Goal: Navigation & Orientation: Find specific page/section

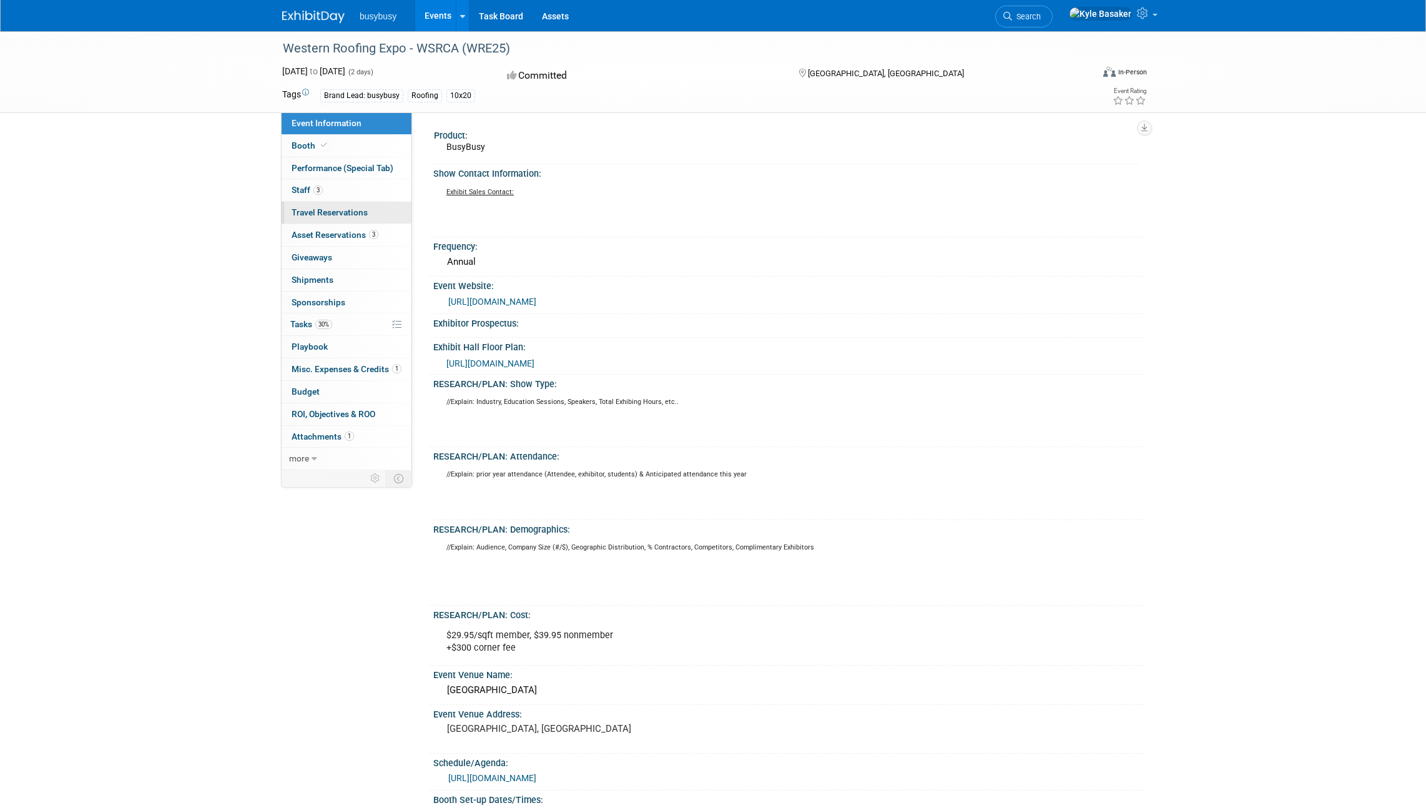
click at [378, 214] on link "0 Travel Reservations 0" at bounding box center [347, 213] width 130 height 22
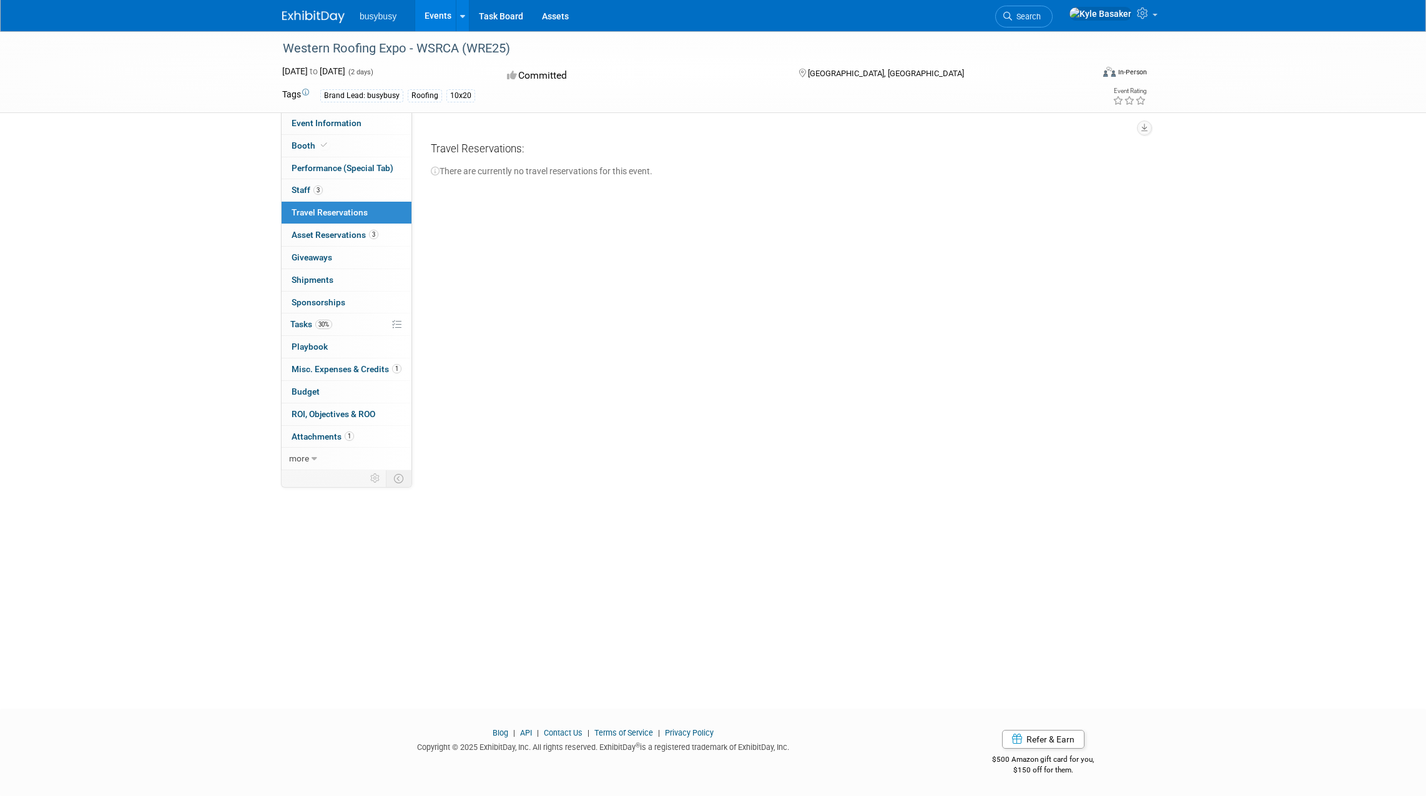
click at [373, 188] on link "3 Staff 3" at bounding box center [347, 190] width 130 height 22
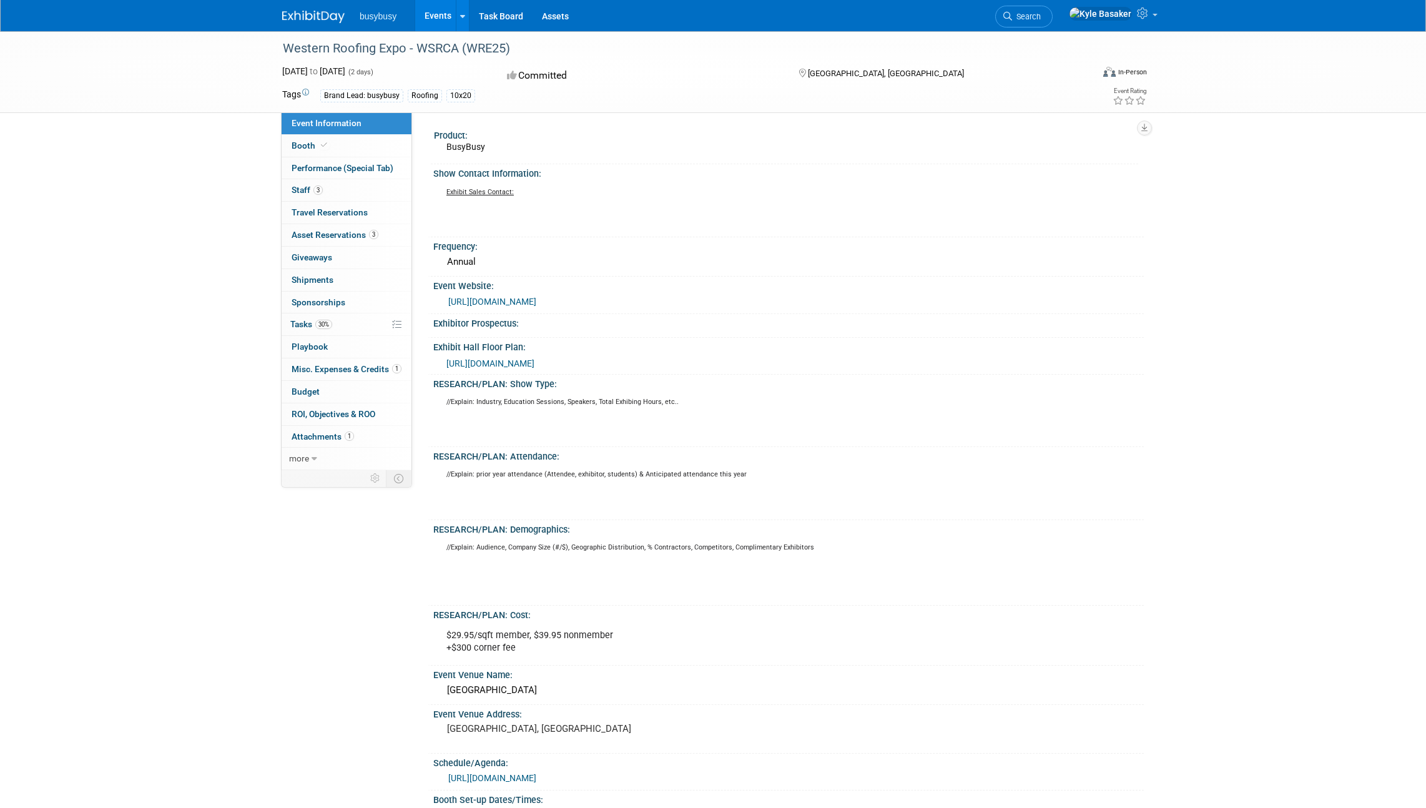
click at [335, 208] on span "Travel Reservations 0" at bounding box center [330, 212] width 76 height 10
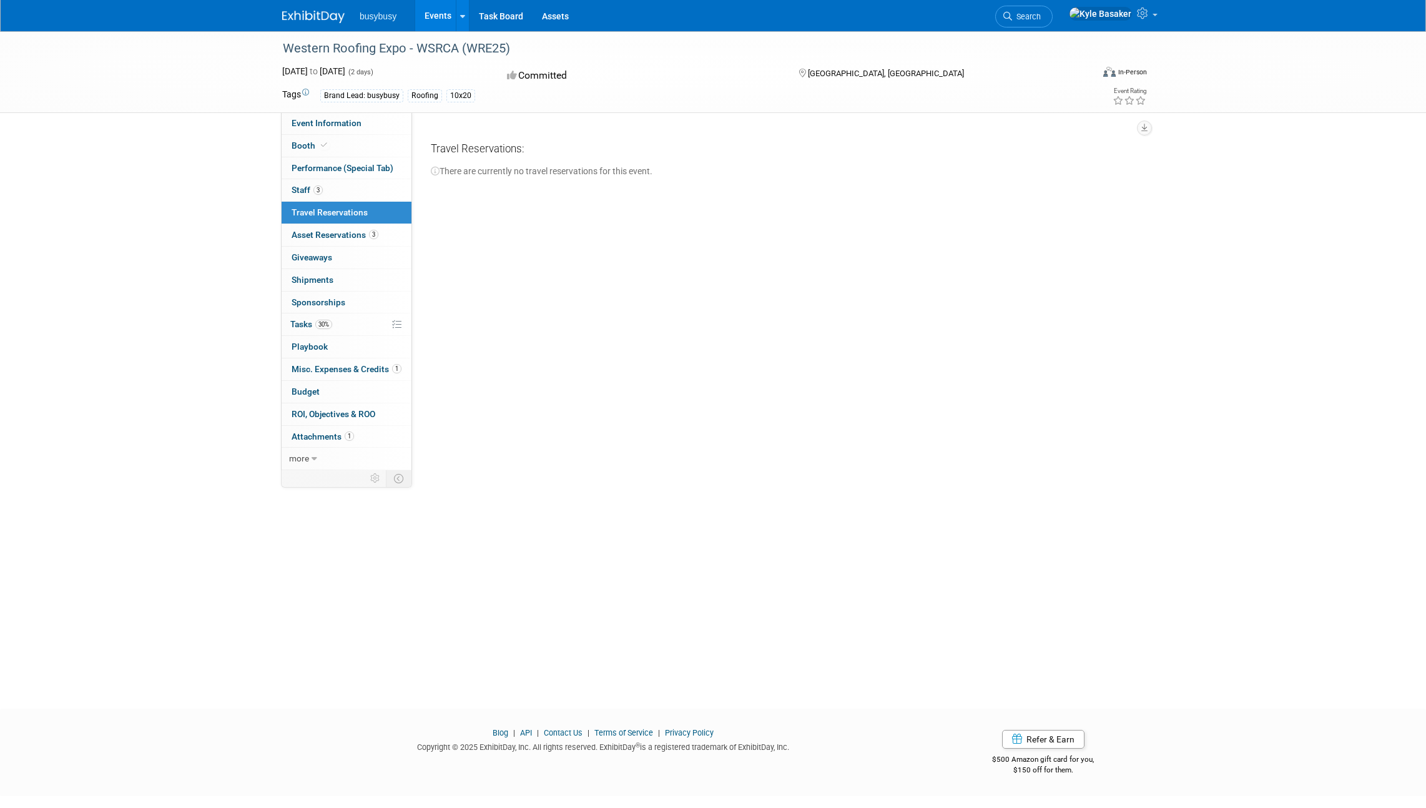
click at [342, 193] on link "3 Staff 3" at bounding box center [347, 190] width 130 height 22
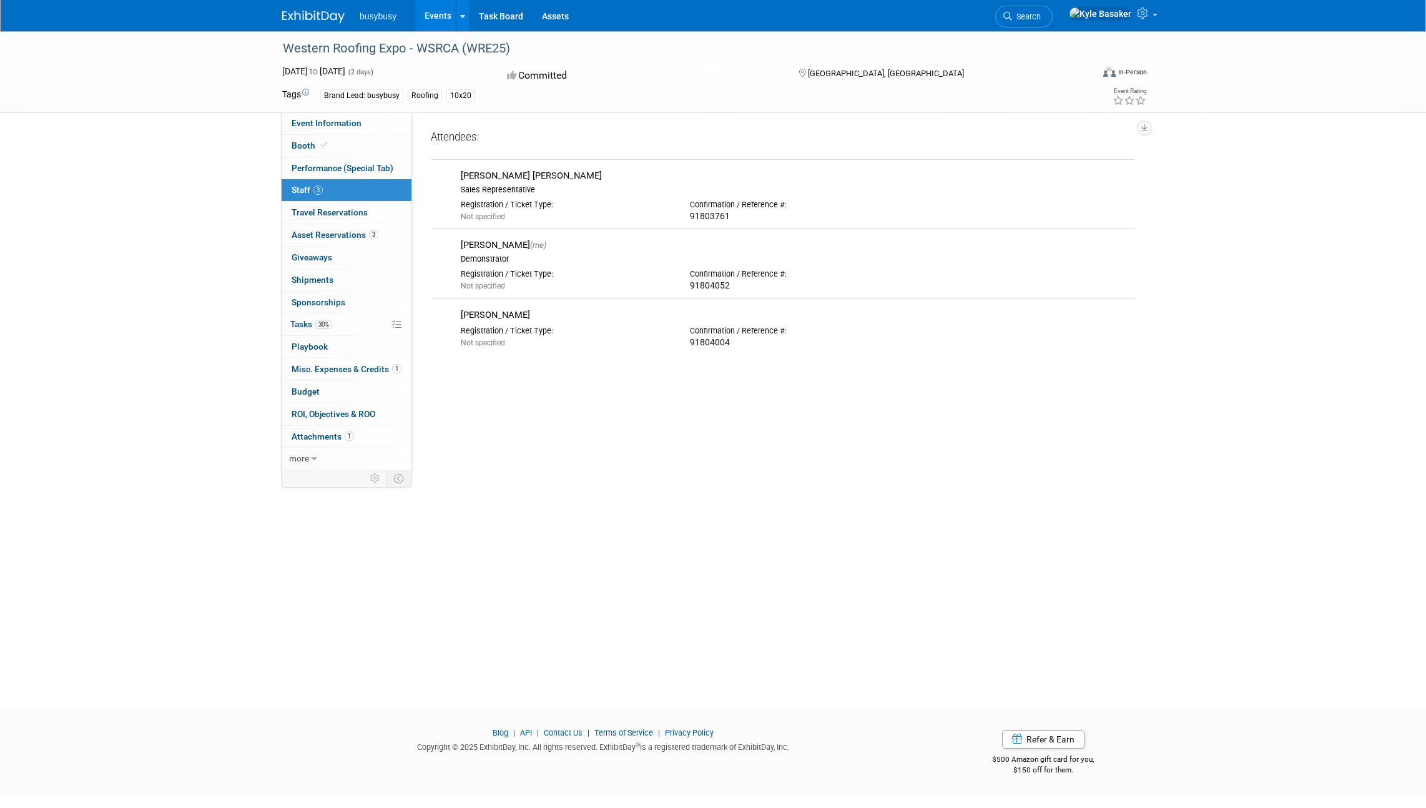
click at [343, 171] on span "Performance (Special Tab)" at bounding box center [343, 168] width 102 height 10
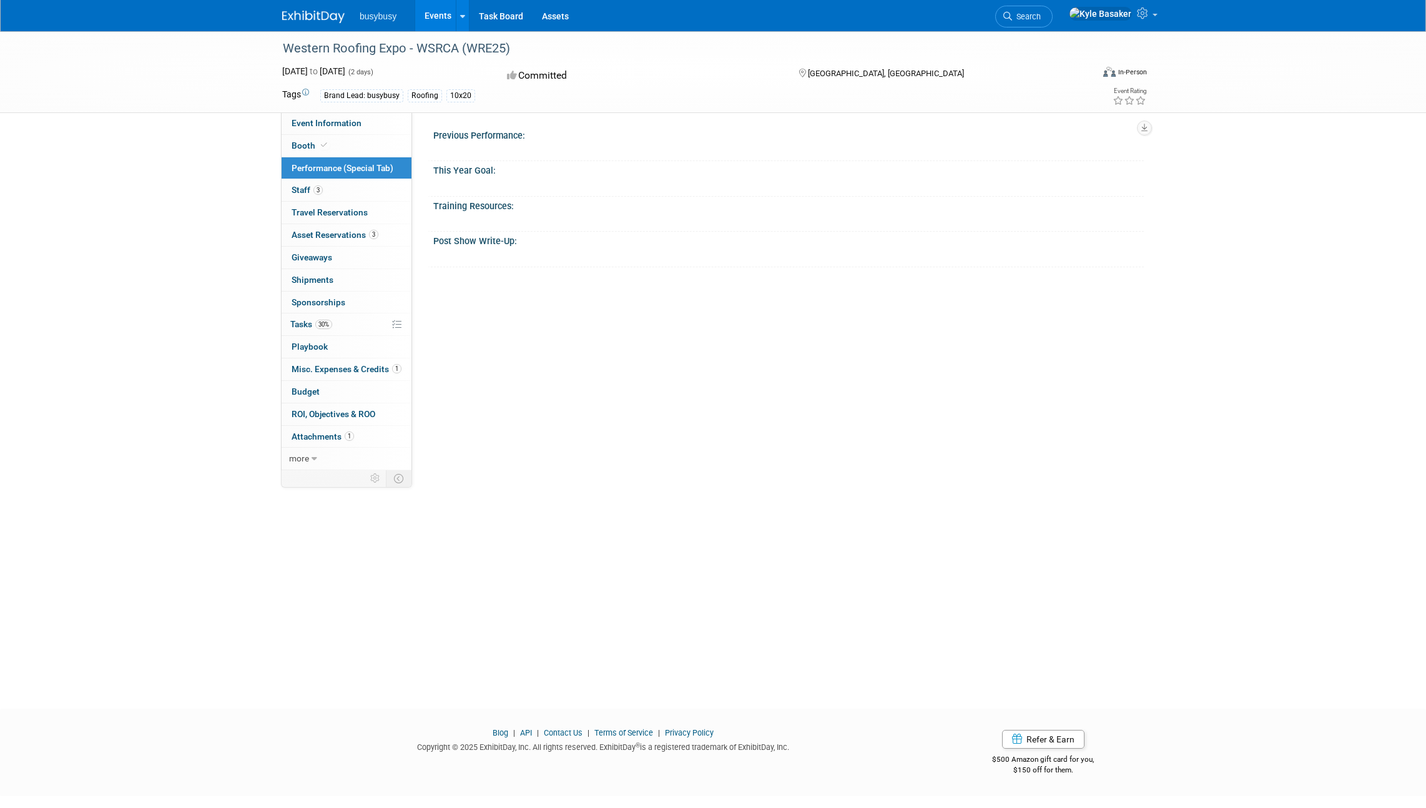
click at [342, 154] on link "Booth" at bounding box center [347, 146] width 130 height 22
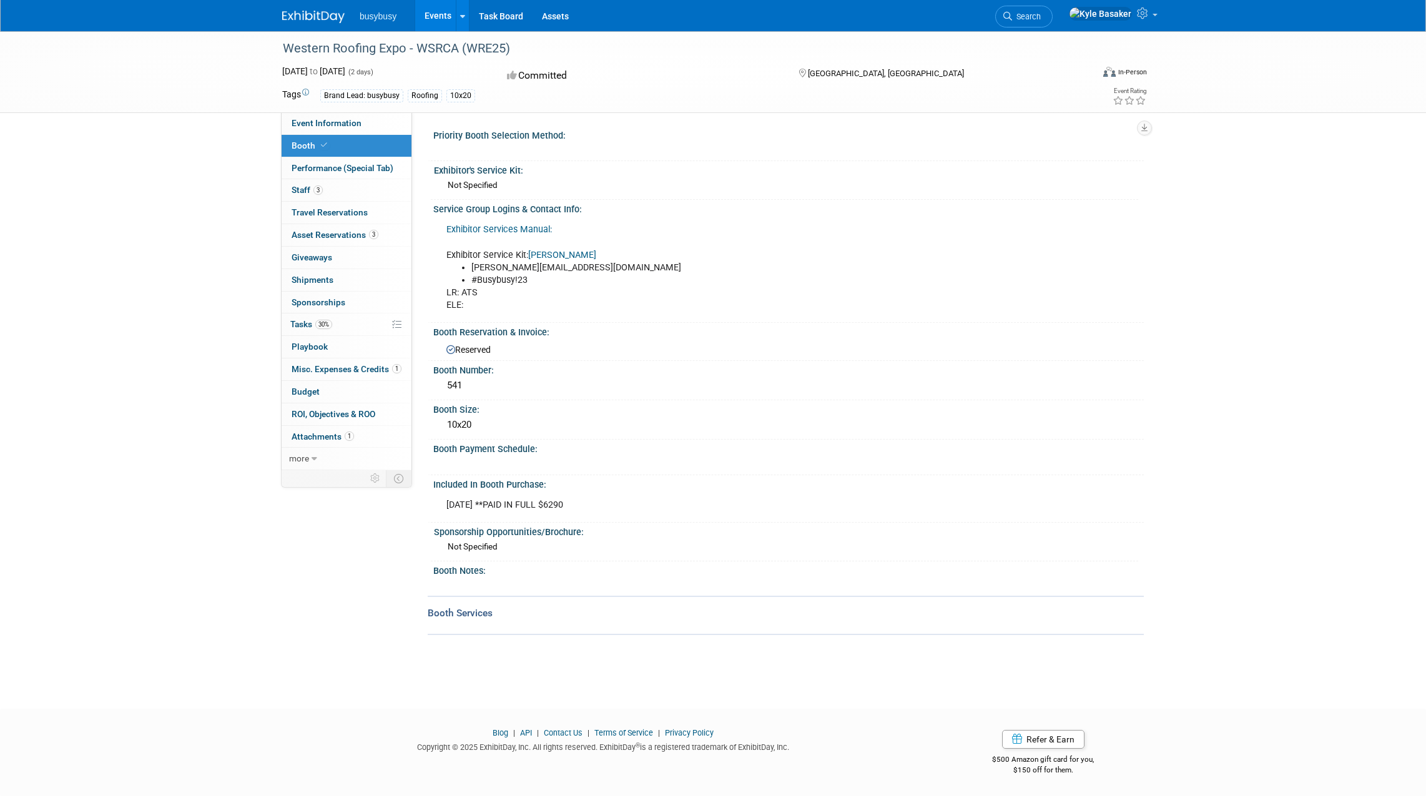
click at [354, 128] on link "Event Information" at bounding box center [347, 123] width 130 height 22
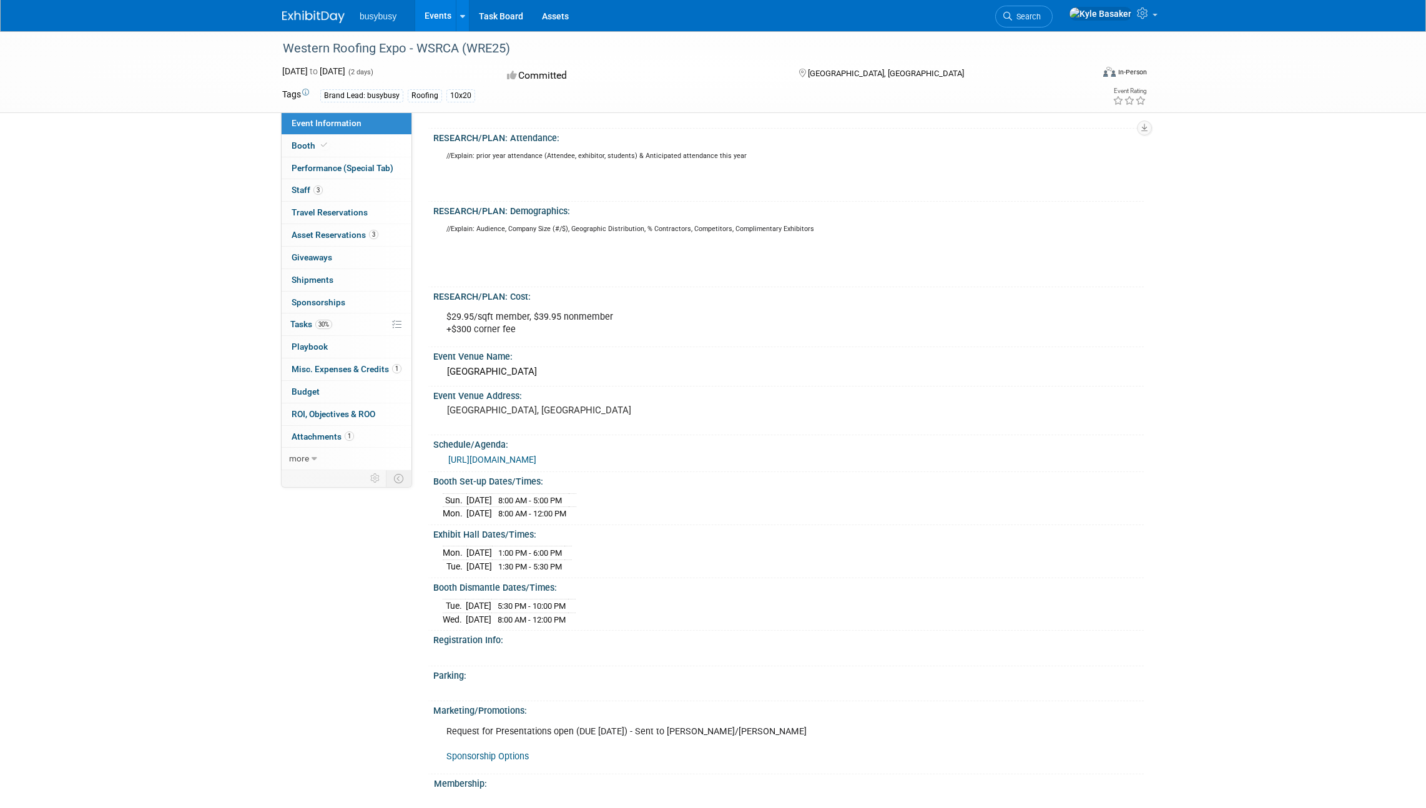
scroll to position [363, 0]
